Goal: Task Accomplishment & Management: Use online tool/utility

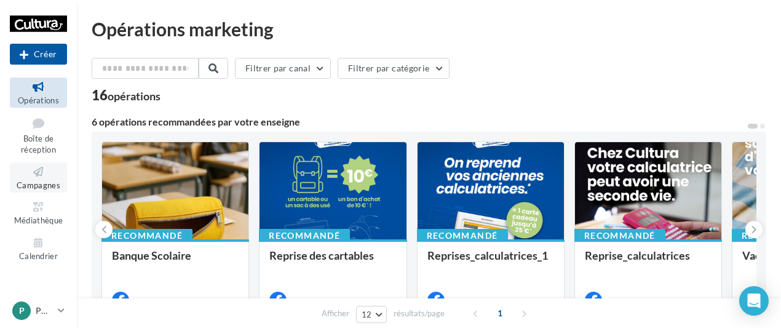
click at [34, 172] on icon at bounding box center [39, 172] width 50 height 14
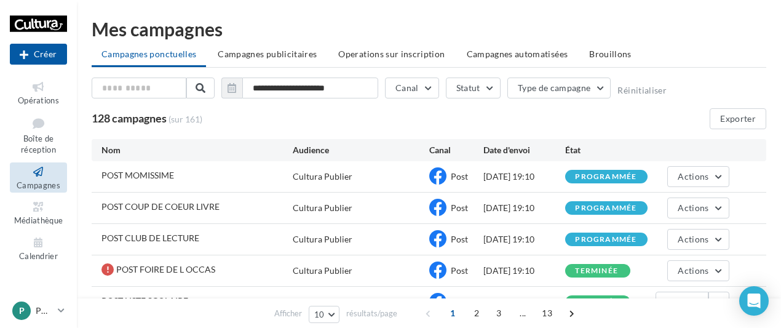
scroll to position [61, 0]
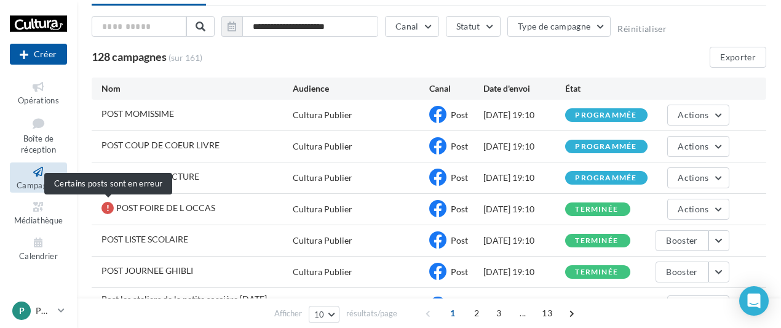
click at [112, 205] on div at bounding box center [107, 208] width 12 height 12
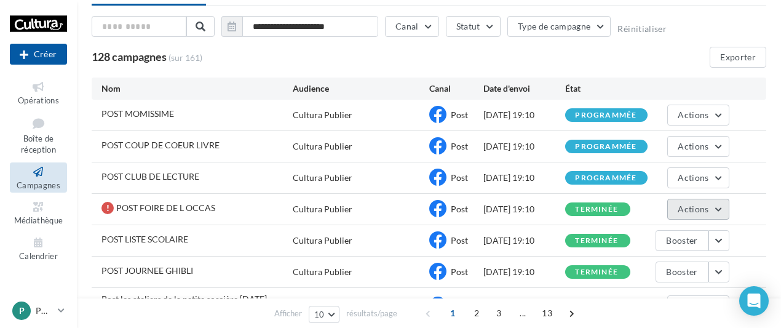
click at [696, 199] on button "Actions" at bounding box center [697, 209] width 61 height 21
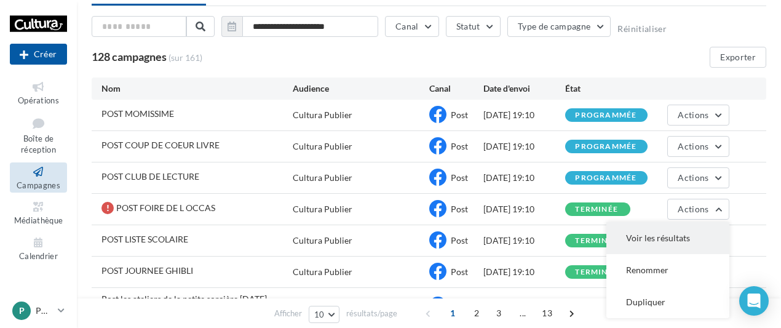
click at [655, 237] on button "Voir les résultats" at bounding box center [667, 238] width 123 height 32
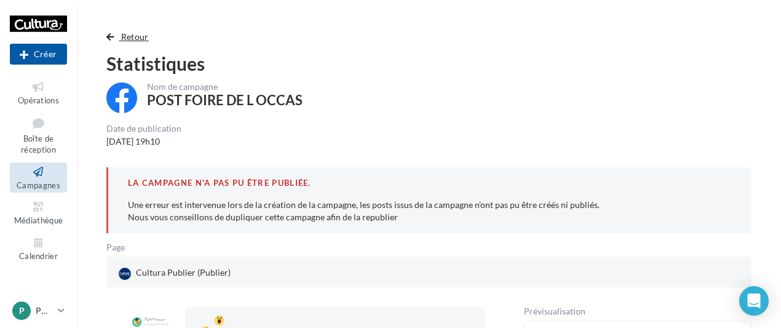
click at [116, 37] on button "Retour" at bounding box center [129, 36] width 47 height 15
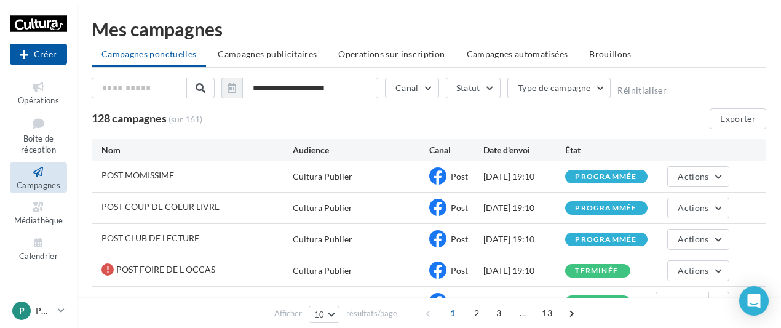
scroll to position [61, 0]
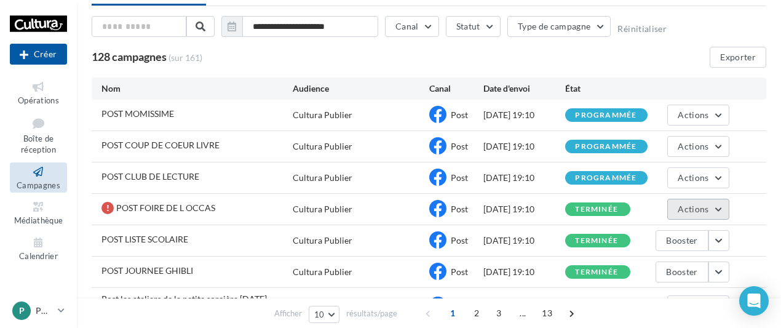
click at [701, 205] on span "Actions" at bounding box center [692, 208] width 31 height 10
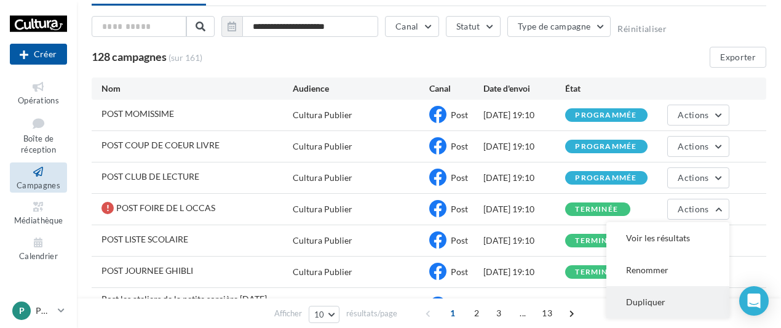
click at [643, 298] on button "Dupliquer" at bounding box center [667, 302] width 123 height 32
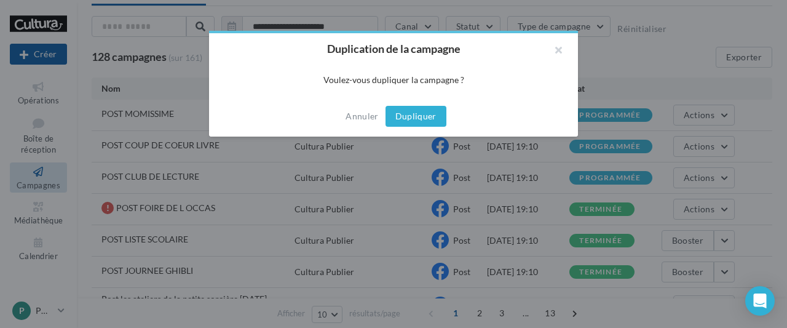
click at [430, 119] on button "Dupliquer" at bounding box center [415, 116] width 61 height 21
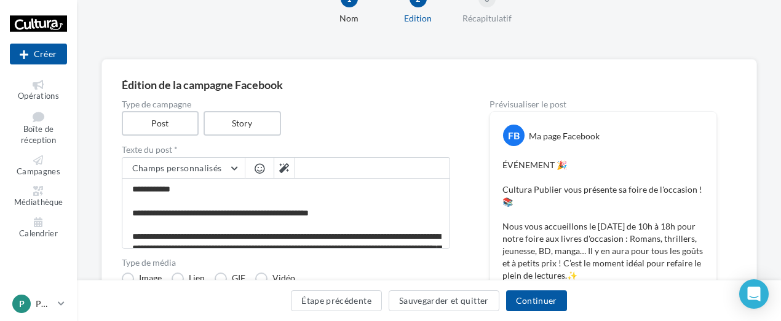
scroll to position [123, 0]
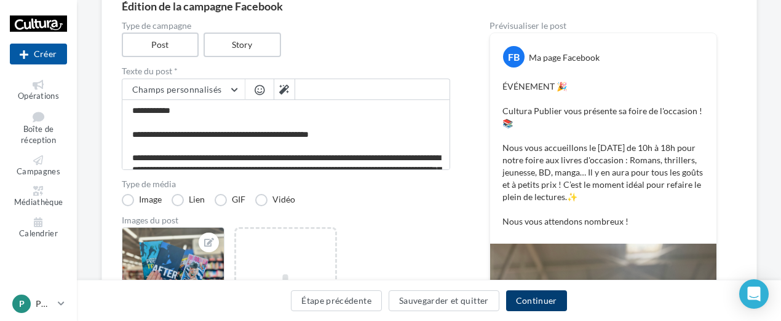
click at [538, 294] on button "Continuer" at bounding box center [536, 301] width 61 height 21
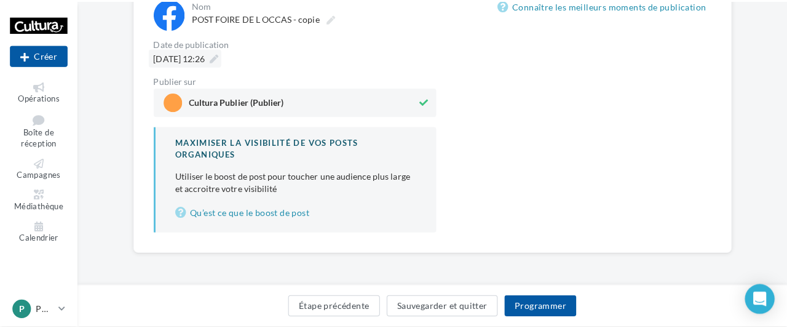
scroll to position [178, 0]
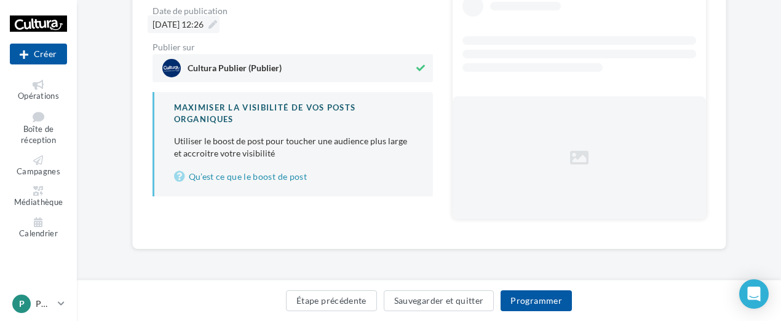
click at [217, 23] on icon at bounding box center [212, 24] width 9 height 9
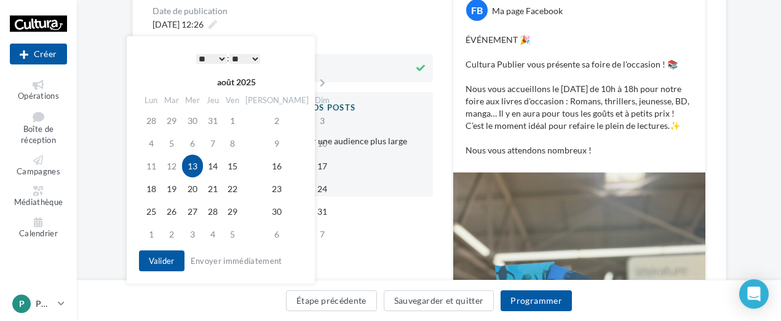
click at [219, 59] on select "* * * * * * * * * * ** ** ** ** ** ** ** ** ** ** ** ** ** **" at bounding box center [211, 59] width 31 height 10
click at [349, 35] on div "**********" at bounding box center [292, 81] width 280 height 230
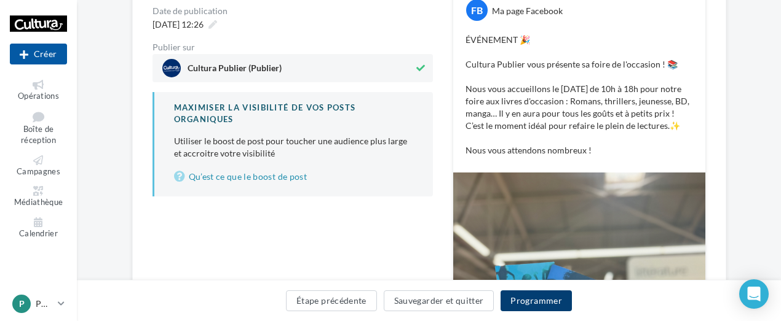
click at [523, 299] on button "Programmer" at bounding box center [535, 301] width 71 height 21
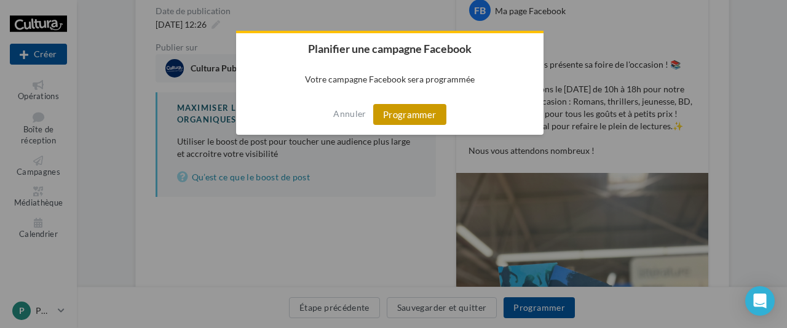
click at [429, 111] on button "Programmer" at bounding box center [409, 114] width 73 height 21
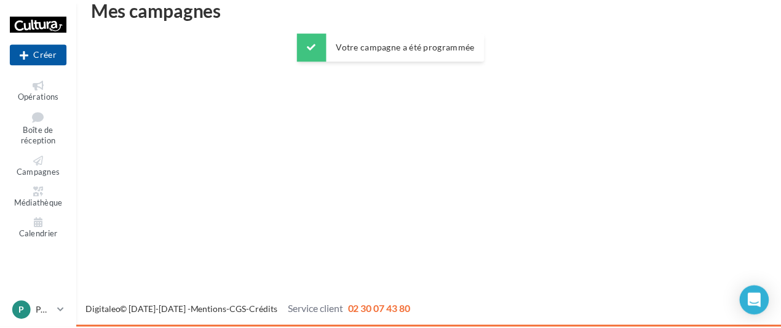
scroll to position [20, 0]
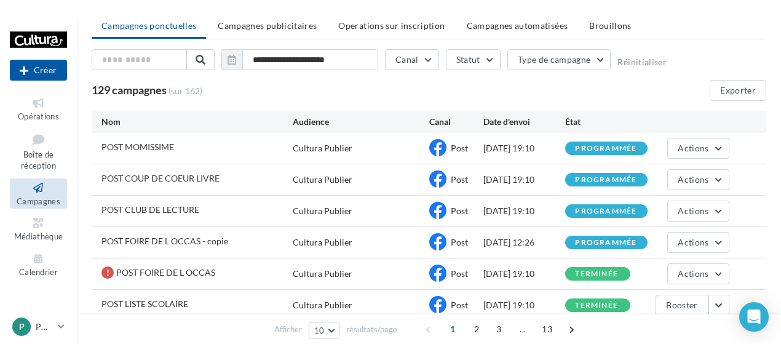
scroll to position [61, 0]
